Goal: Transaction & Acquisition: Download file/media

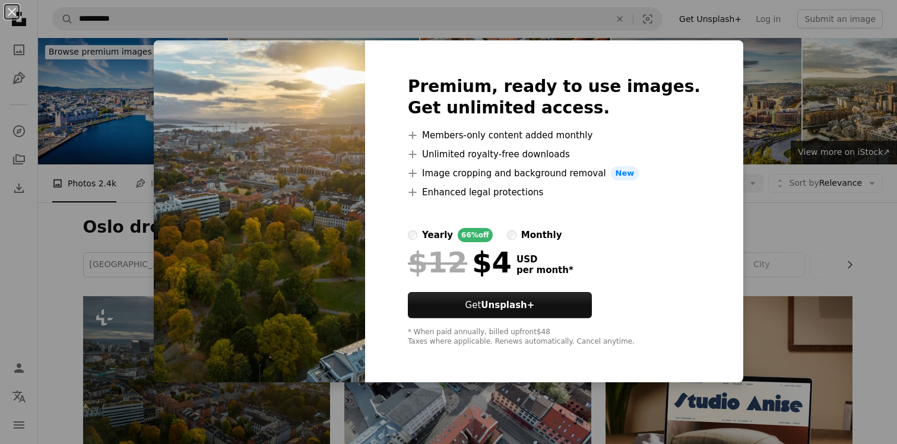
scroll to position [594, 0]
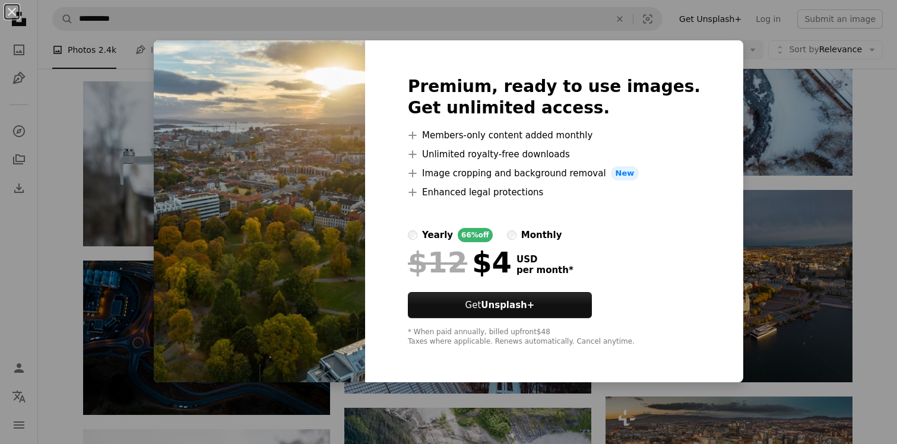
click at [759, 180] on div "An X shape Premium, ready to use images. Get unlimited access. A plus sign Memb…" at bounding box center [448, 222] width 897 height 444
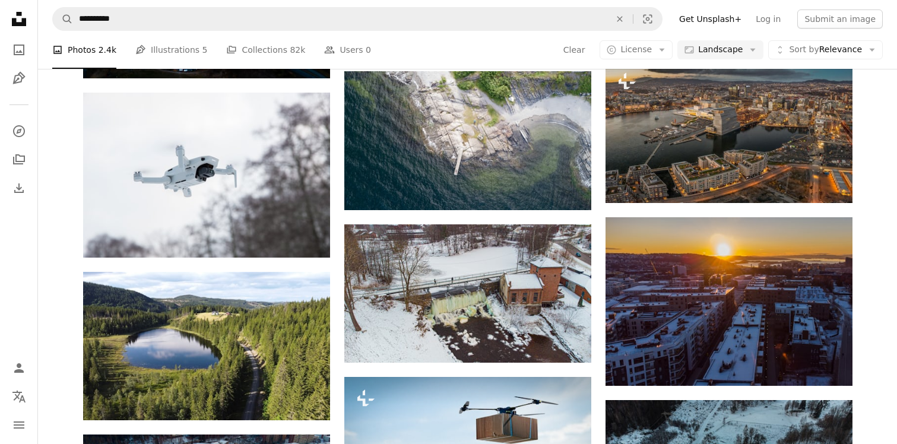
scroll to position [936, 0]
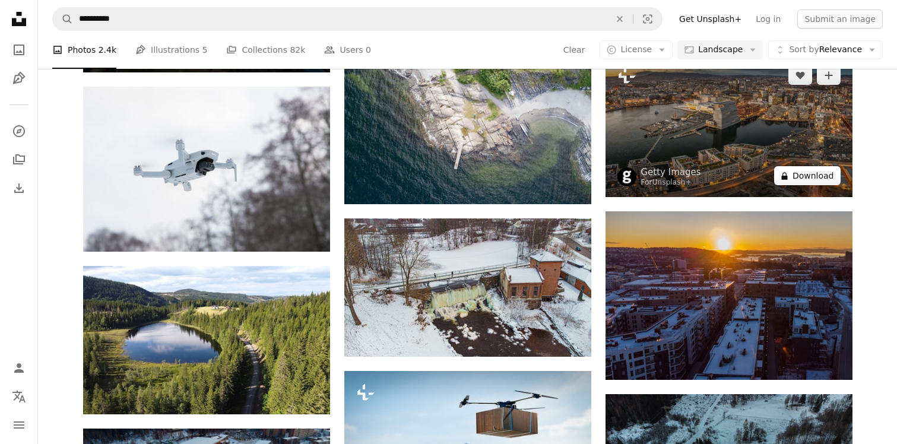
click at [805, 174] on button "A lock Download" at bounding box center [807, 175] width 66 height 19
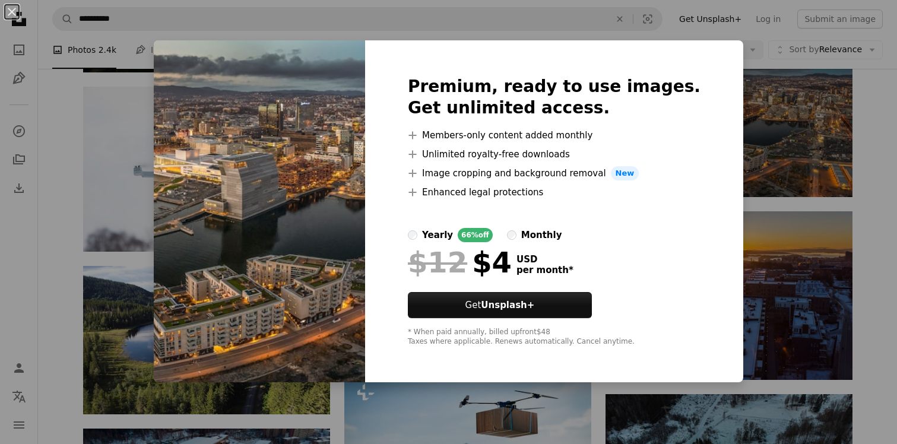
click at [757, 283] on div "An X shape Premium, ready to use images. Get unlimited access. A plus sign Memb…" at bounding box center [448, 222] width 897 height 444
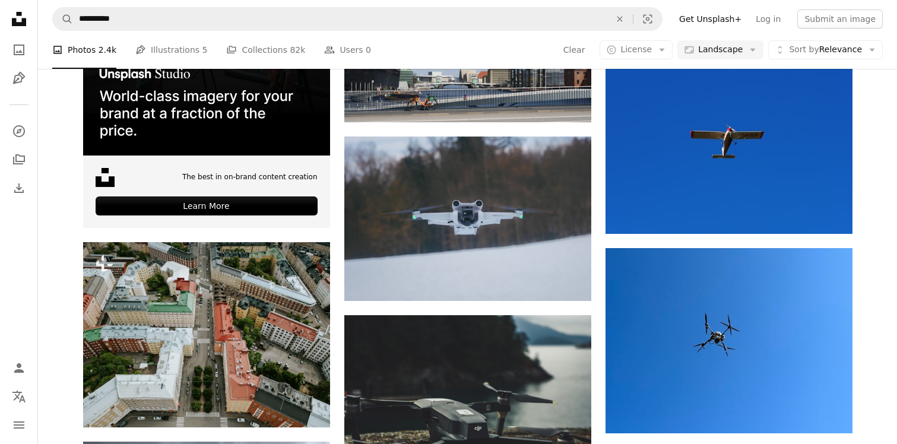
scroll to position [1821, 0]
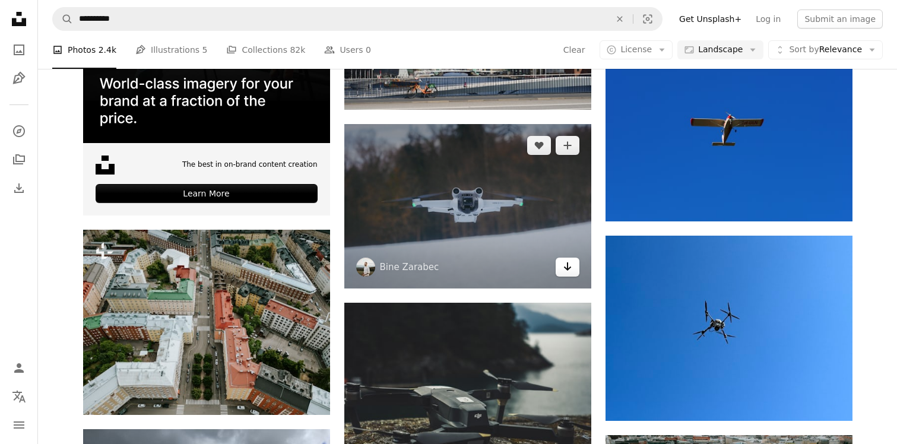
click at [563, 269] on icon "Arrow pointing down" at bounding box center [567, 266] width 9 height 14
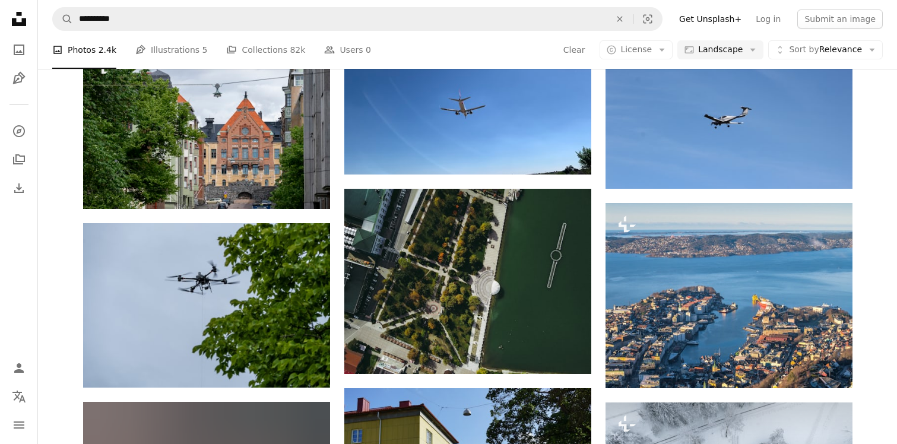
scroll to position [5982, 0]
